Goal: Navigation & Orientation: Find specific page/section

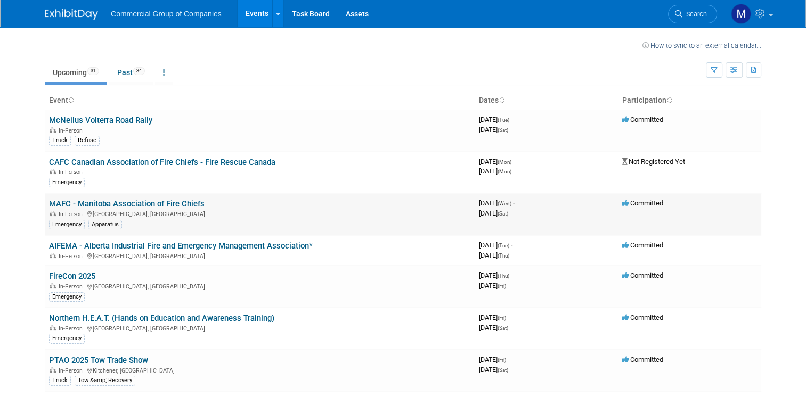
click at [124, 204] on link "MAFC - Manitoba Association of Fire Chiefs" at bounding box center [126, 204] width 155 height 10
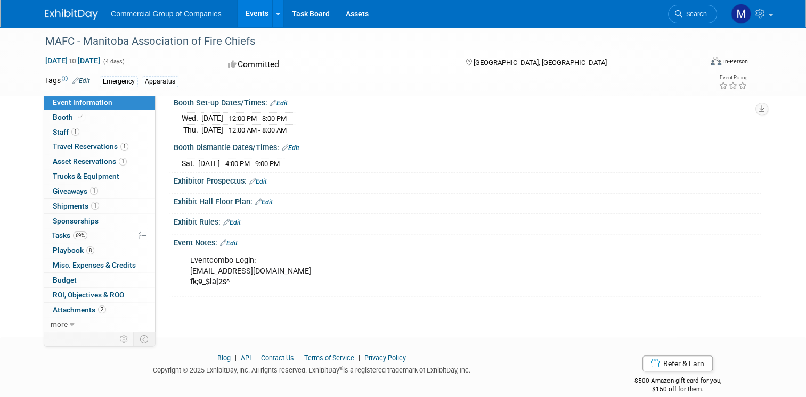
scroll to position [299, 0]
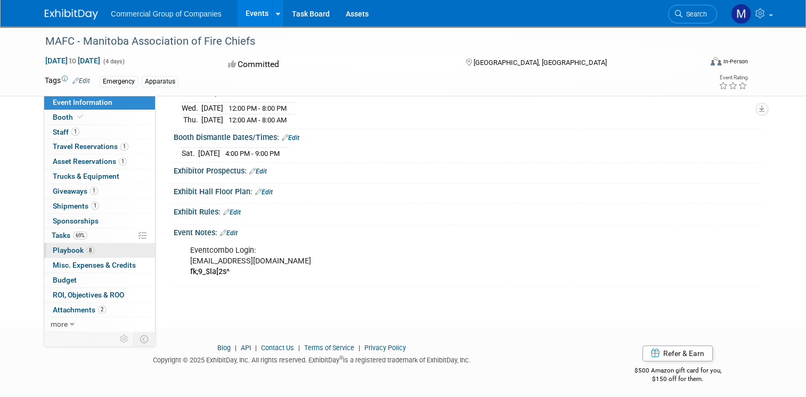
click at [86, 248] on span "8" at bounding box center [90, 251] width 8 height 8
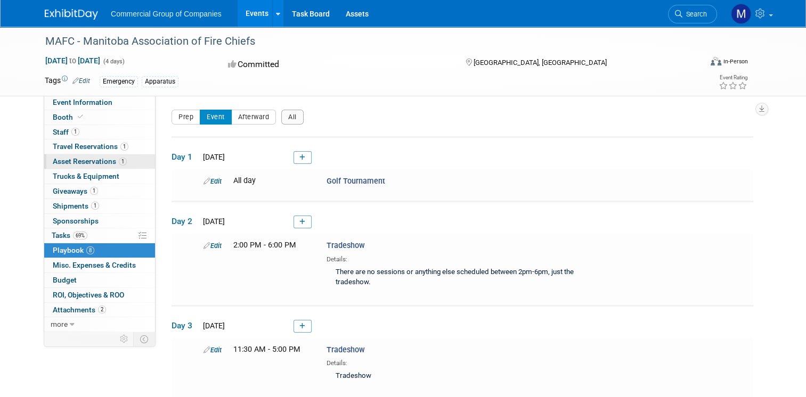
click at [72, 160] on span "Asset Reservations 1" at bounding box center [90, 161] width 74 height 9
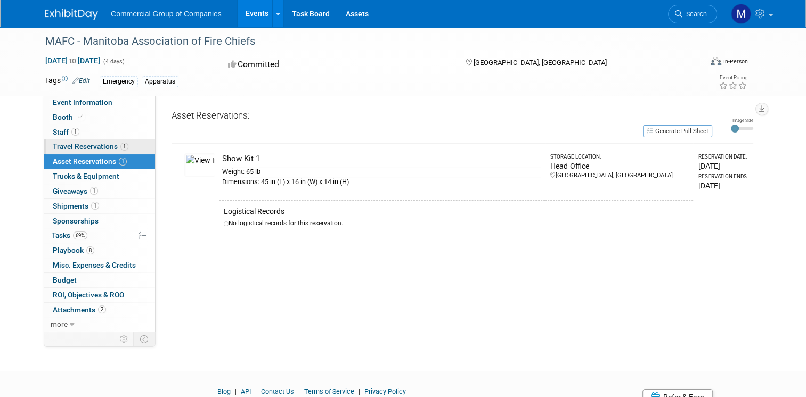
click at [70, 147] on span "Travel Reservations 1" at bounding box center [91, 146] width 76 height 9
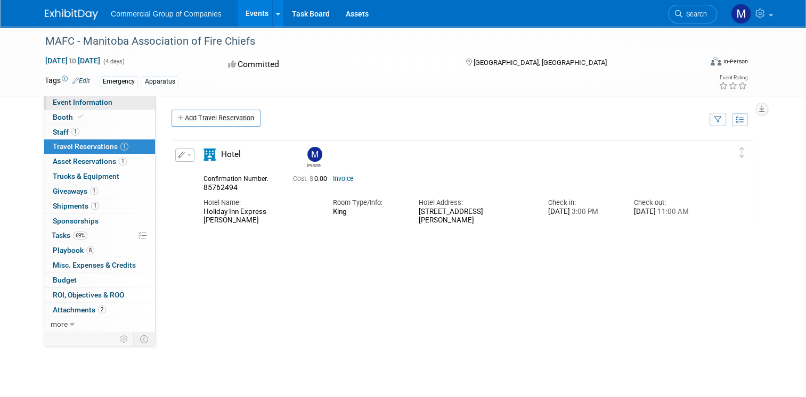
click at [94, 100] on span "Event Information" at bounding box center [83, 102] width 60 height 9
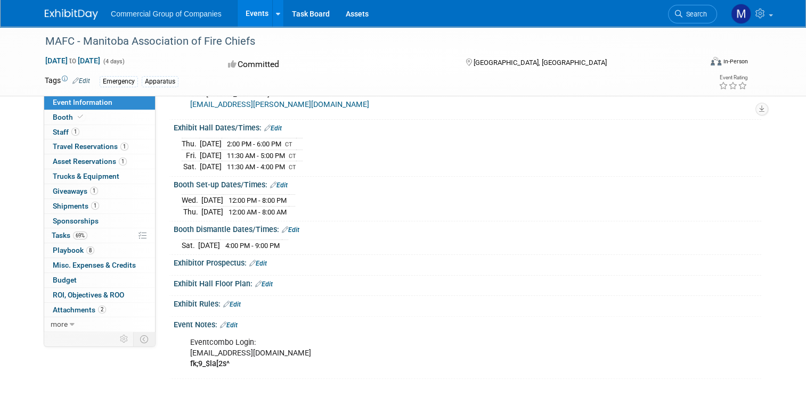
scroll to position [209, 0]
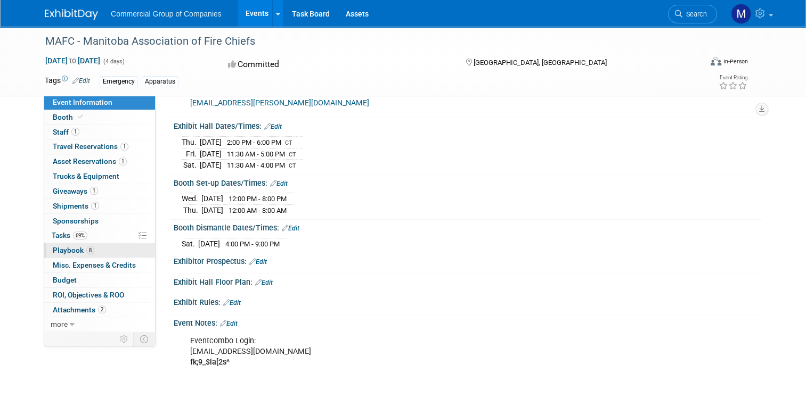
click at [108, 252] on link "8 Playbook 8" at bounding box center [99, 250] width 111 height 14
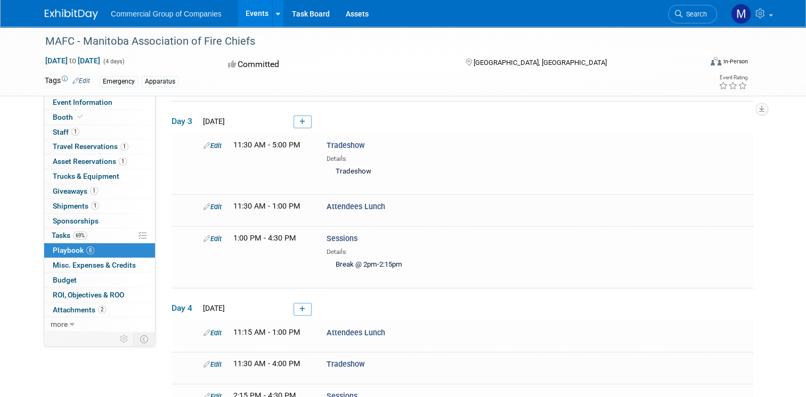
scroll to position [206, 0]
click at [117, 310] on link "2 Attachments 2" at bounding box center [99, 310] width 111 height 14
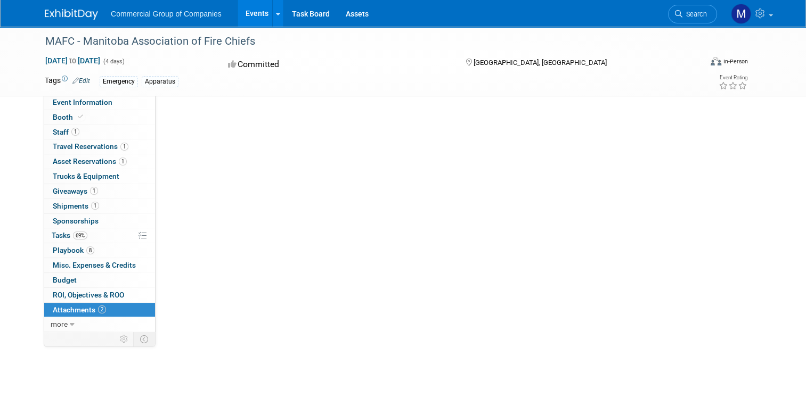
scroll to position [0, 0]
